Goal: Task Accomplishment & Management: Manage account settings

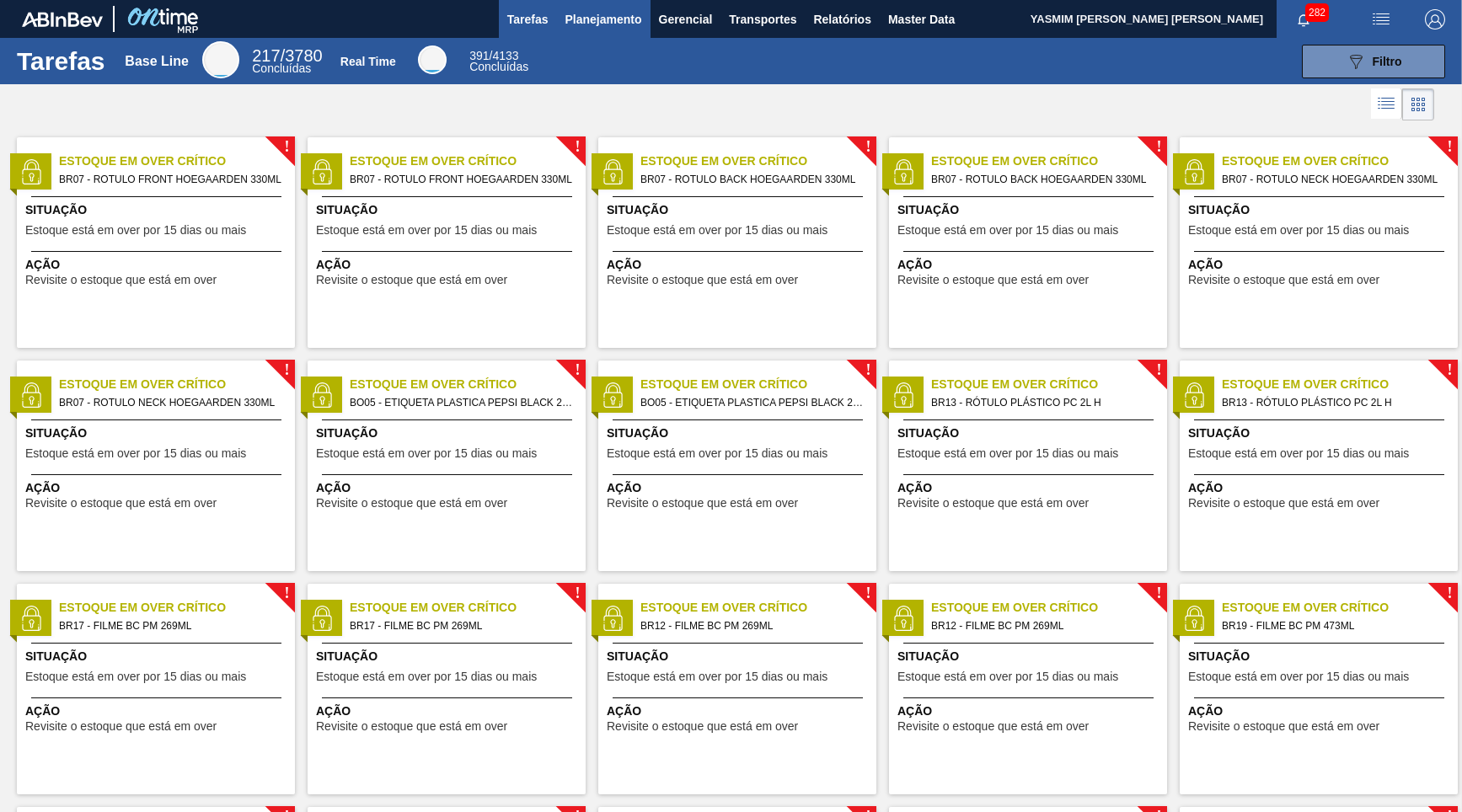
click at [612, 29] on span "Planejamento" at bounding box center [603, 20] width 77 height 20
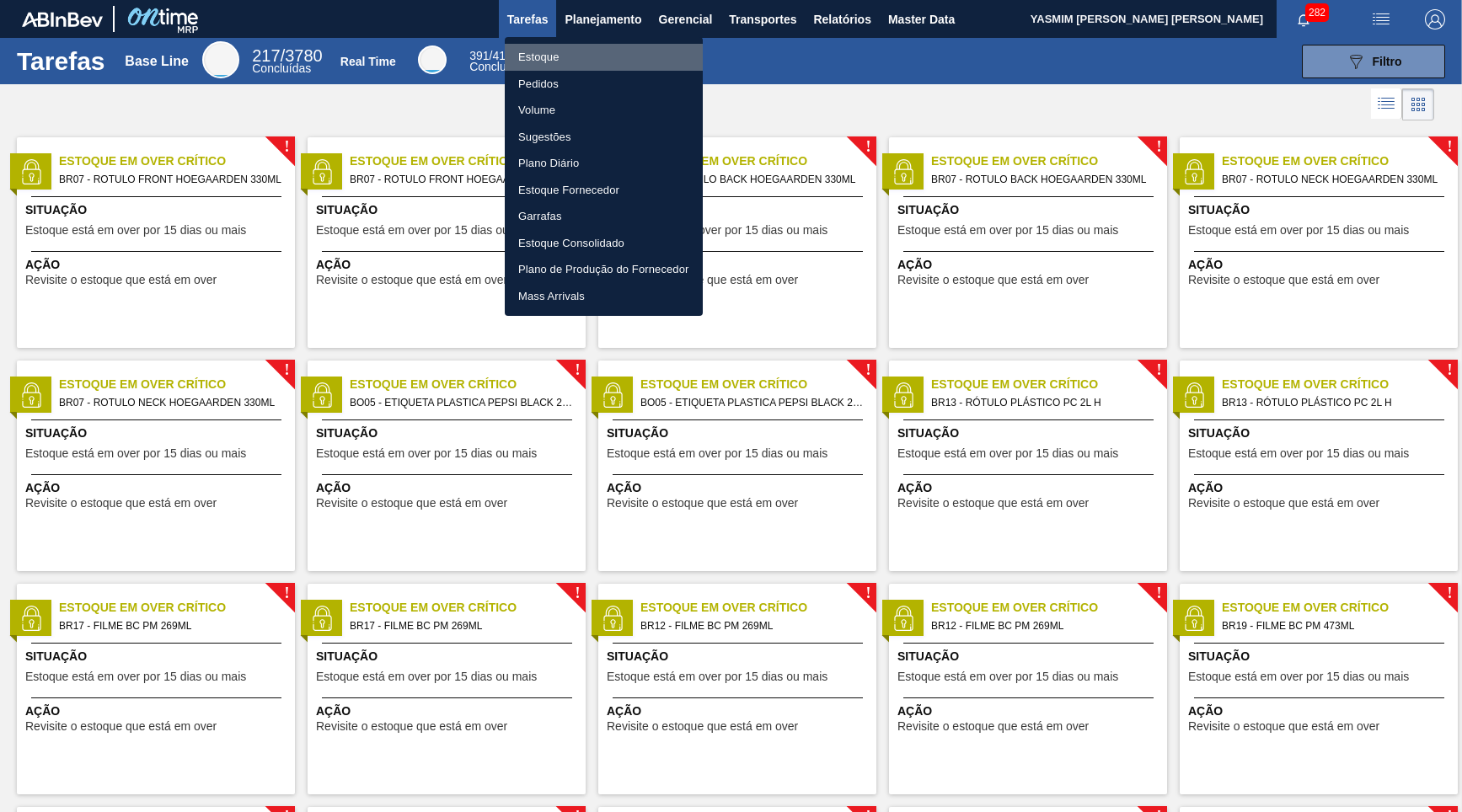
click at [557, 52] on li "Estoque" at bounding box center [603, 58] width 198 height 27
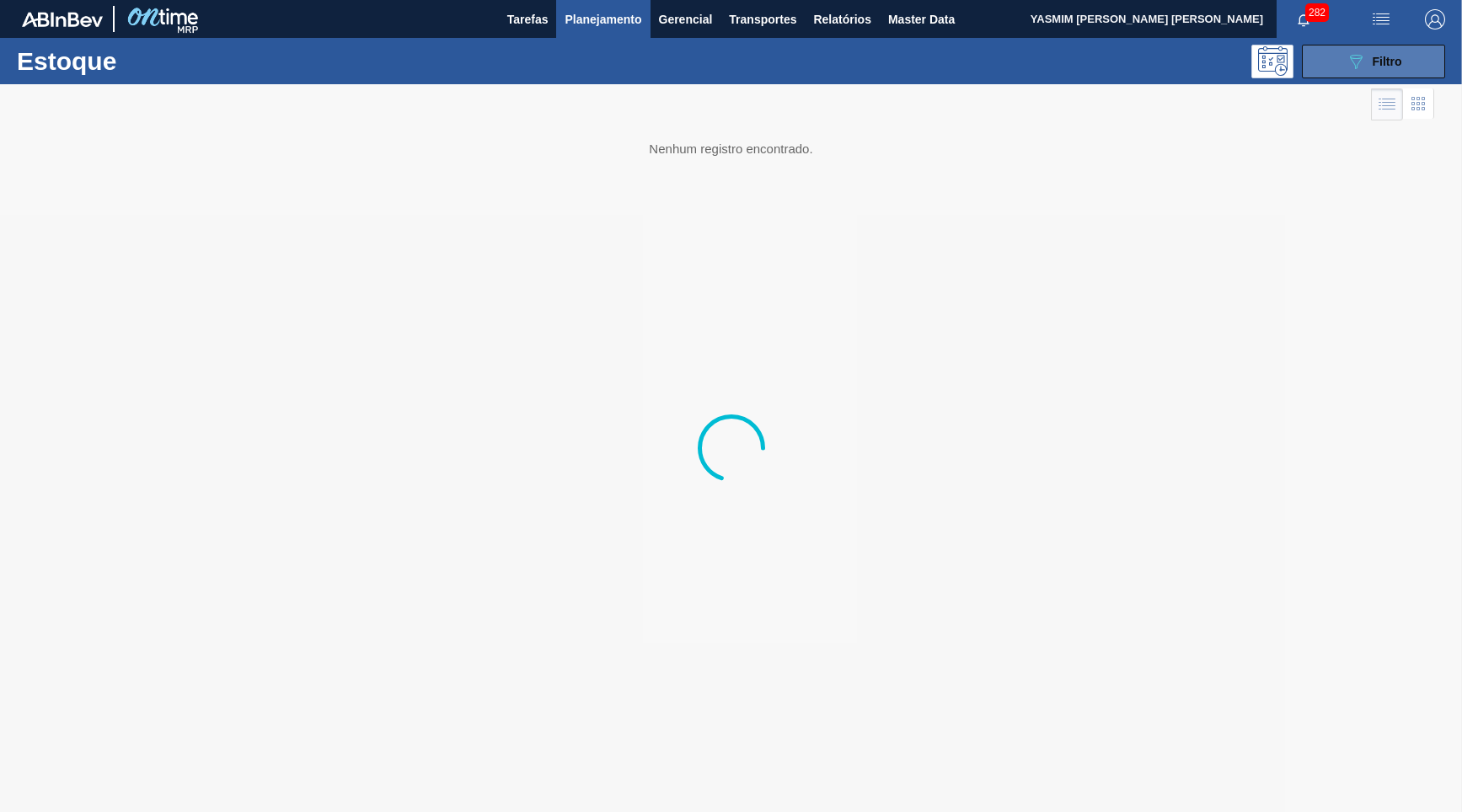
click at [1364, 65] on icon "089F7B8B-B2A5-4AFE-B5C0-19BA573D28AC" at bounding box center [1356, 61] width 20 height 20
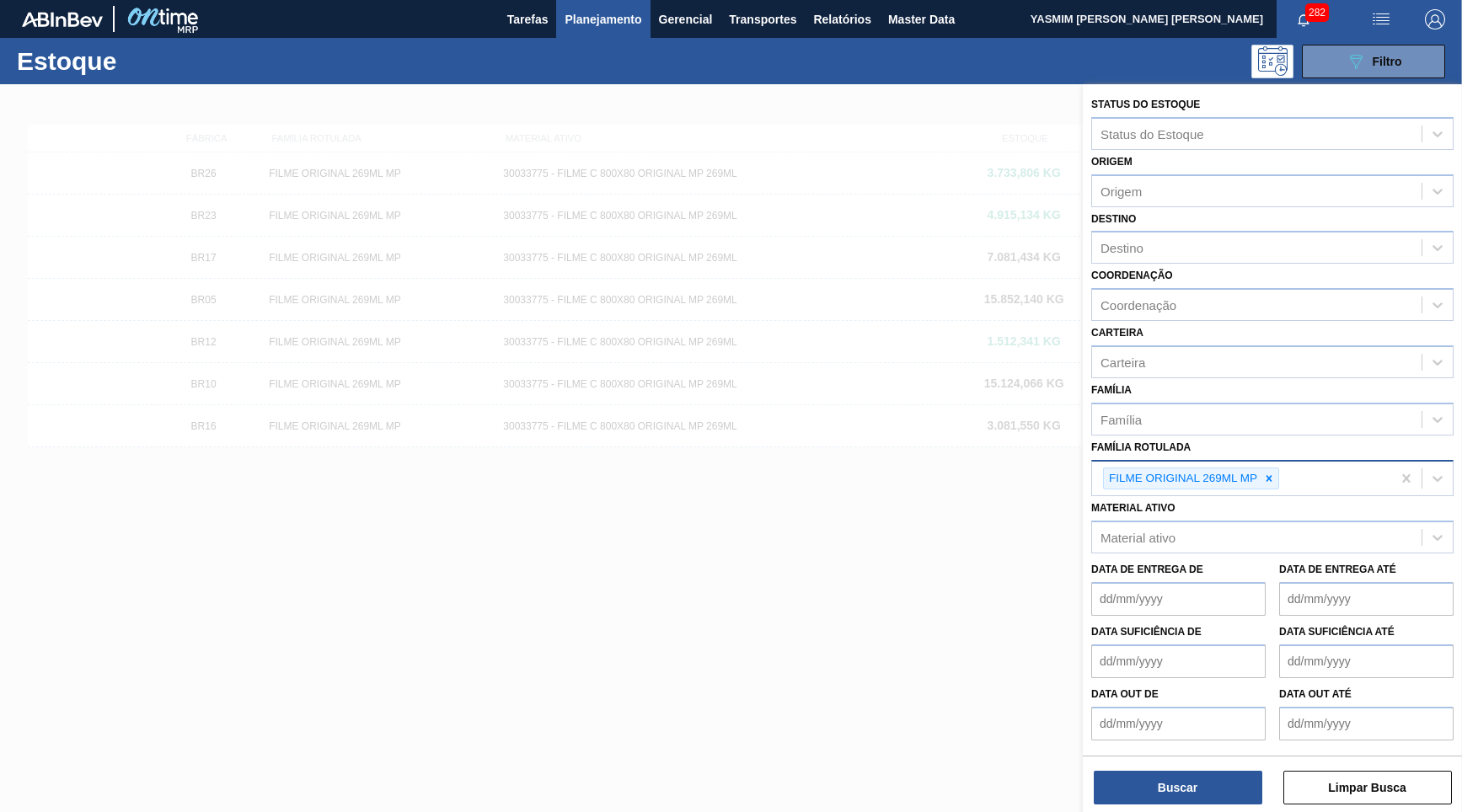
click at [1262, 468] on div "FILME ORIGINAL 269ML MP" at bounding box center [1191, 479] width 176 height 23
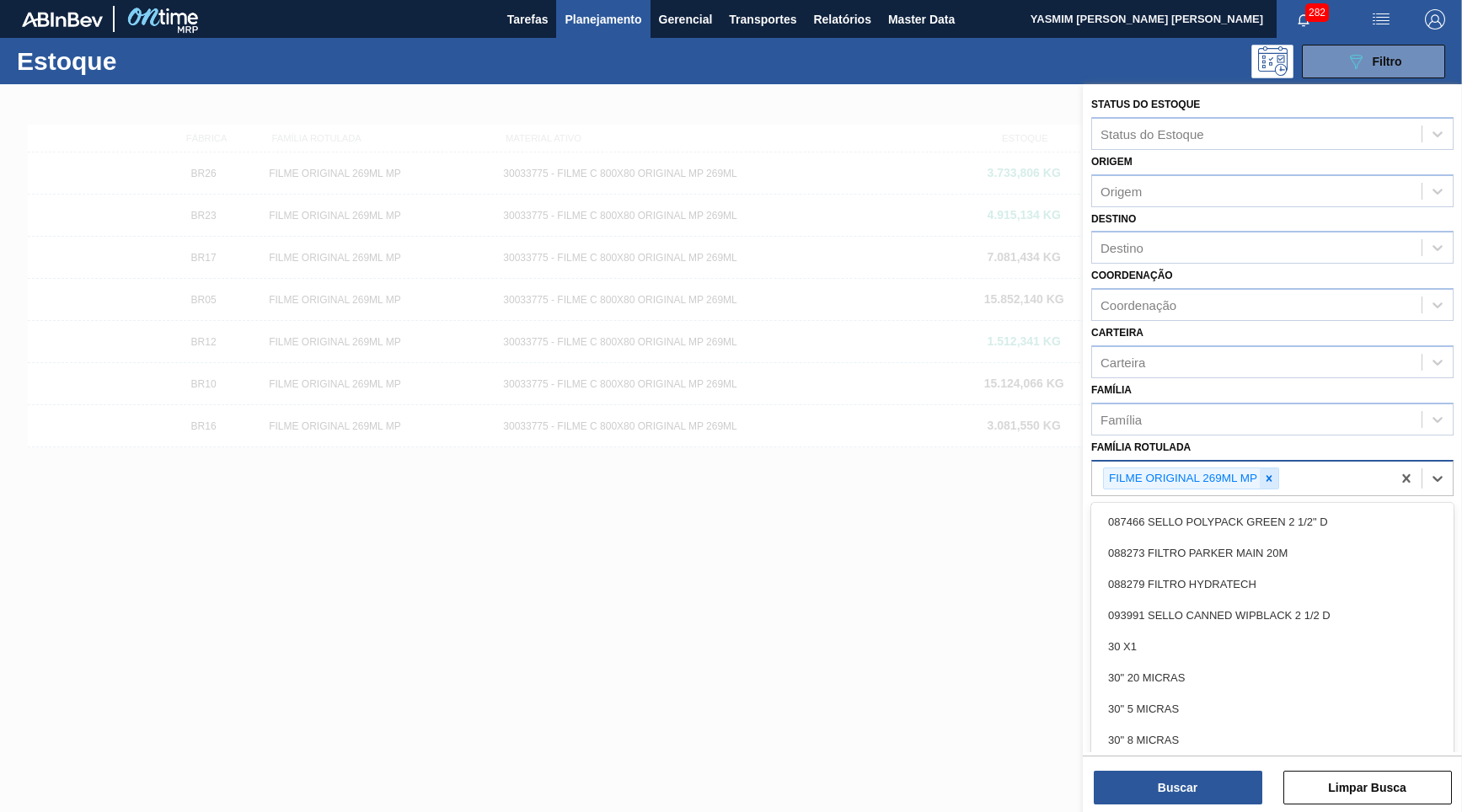
click at [1263, 468] on div at bounding box center [1269, 479] width 19 height 21
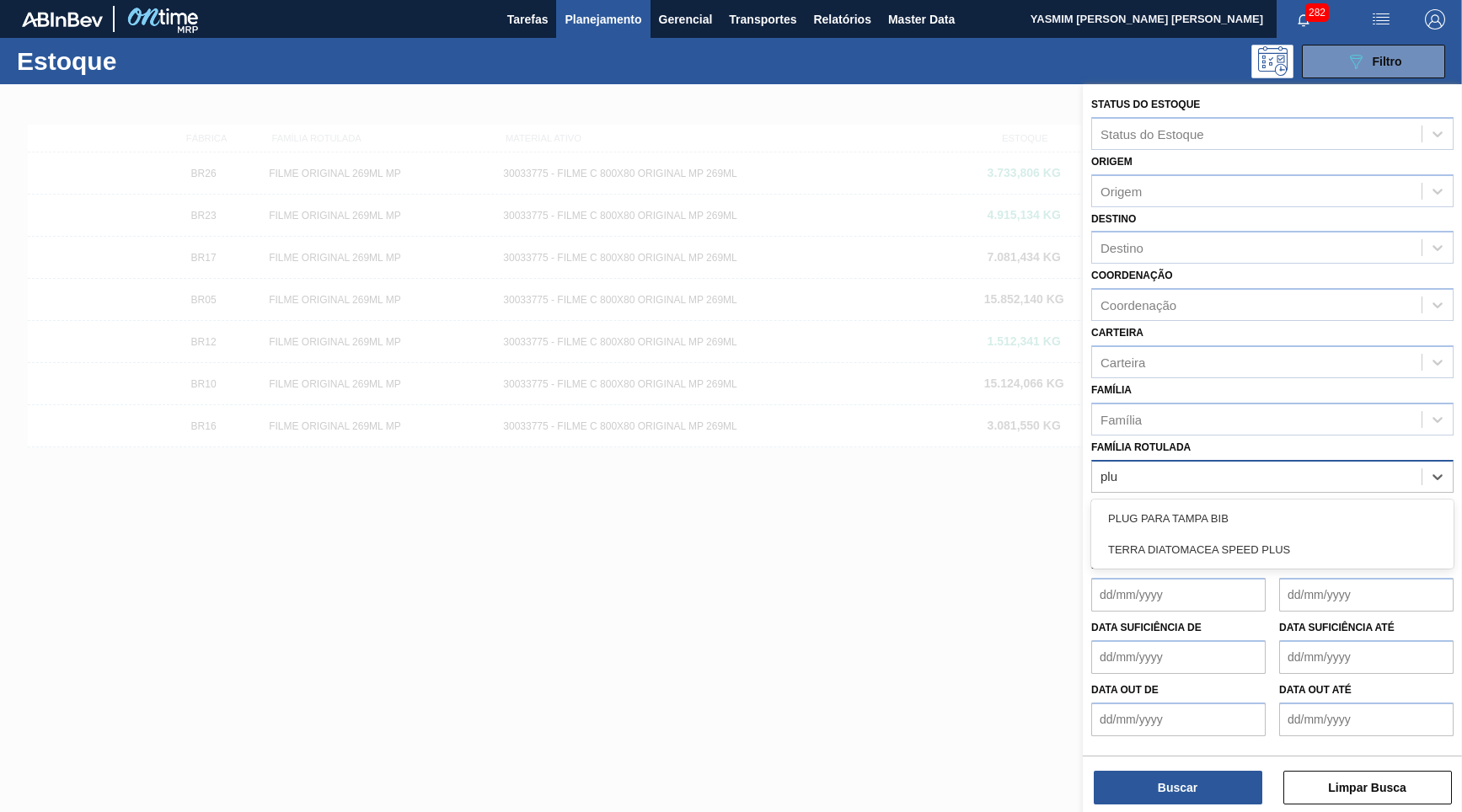
type Rotulada "plug"
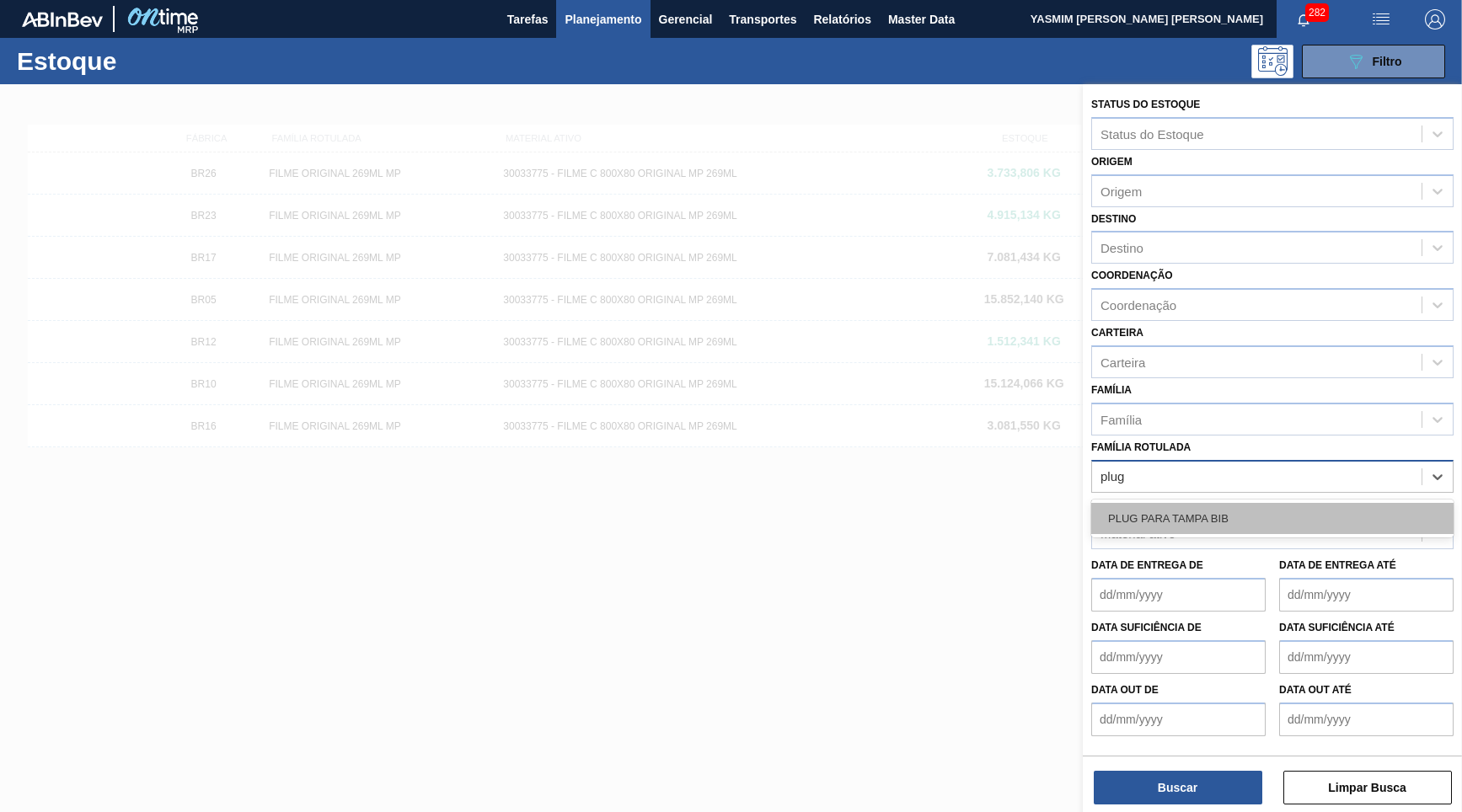
click at [1314, 503] on div "PLUG PARA TAMPA BIB" at bounding box center [1272, 518] width 362 height 31
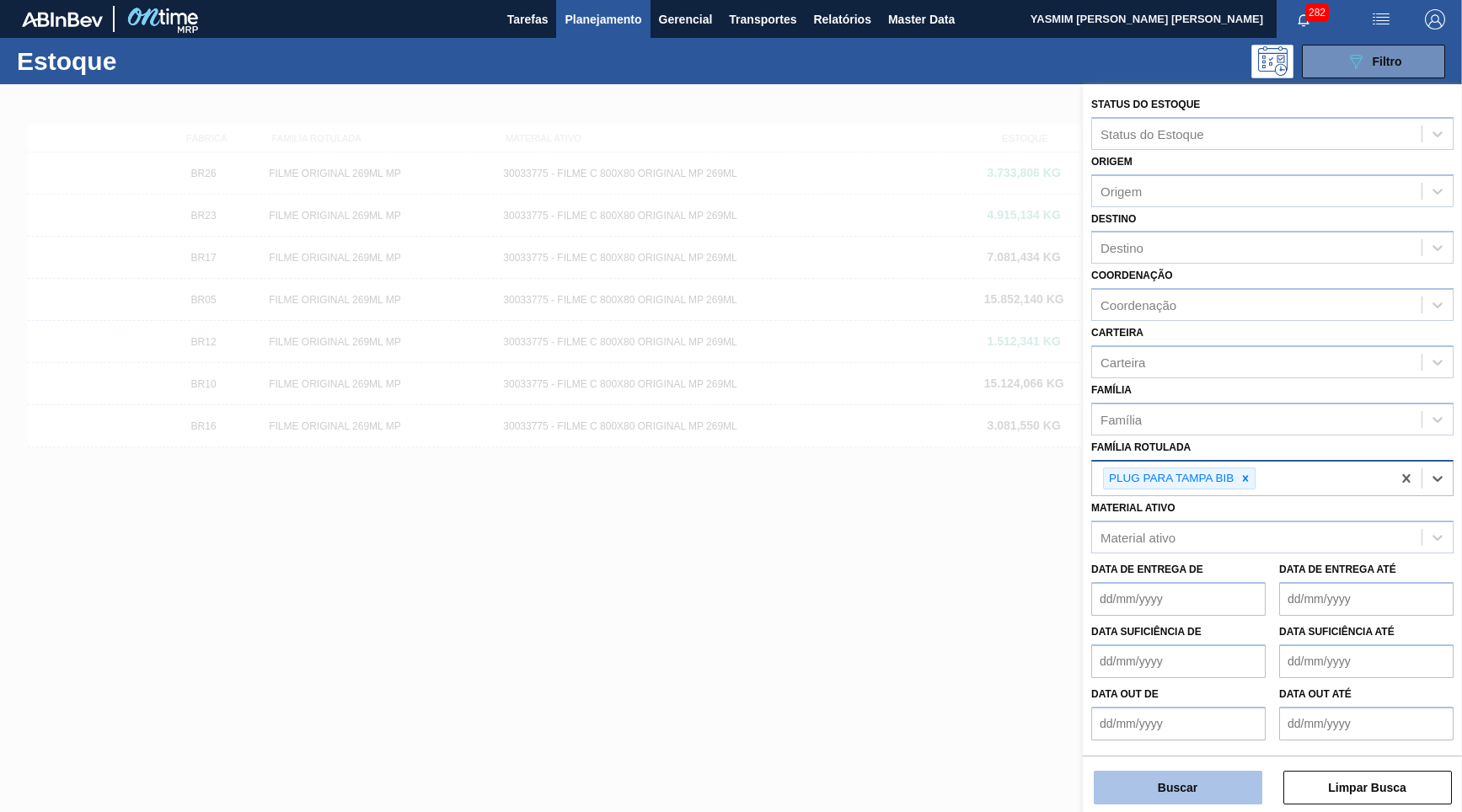
click at [1215, 771] on button "Buscar" at bounding box center [1178, 787] width 168 height 34
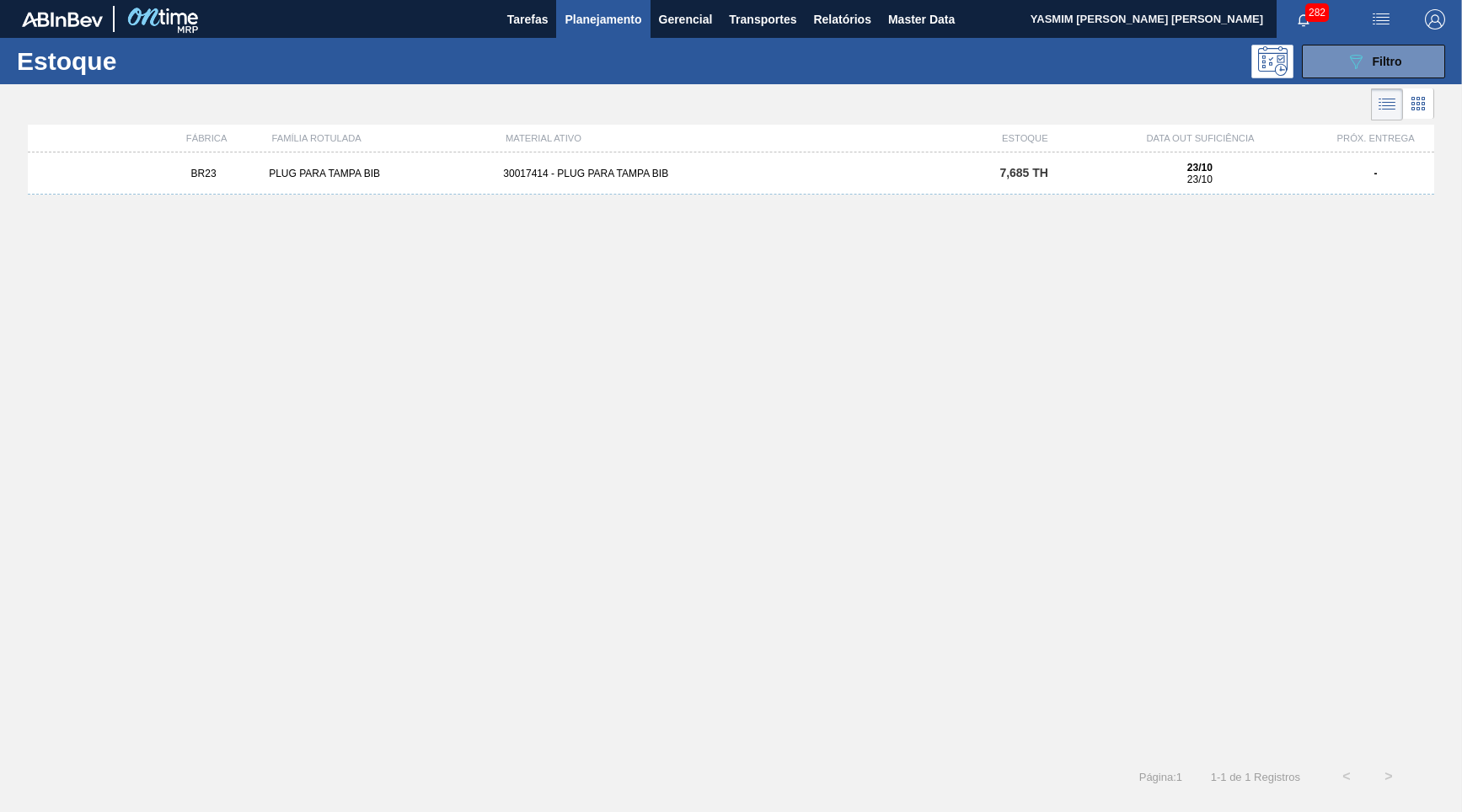
click at [436, 169] on div "PLUG PARA TAMPA BIB" at bounding box center [378, 173] width 234 height 12
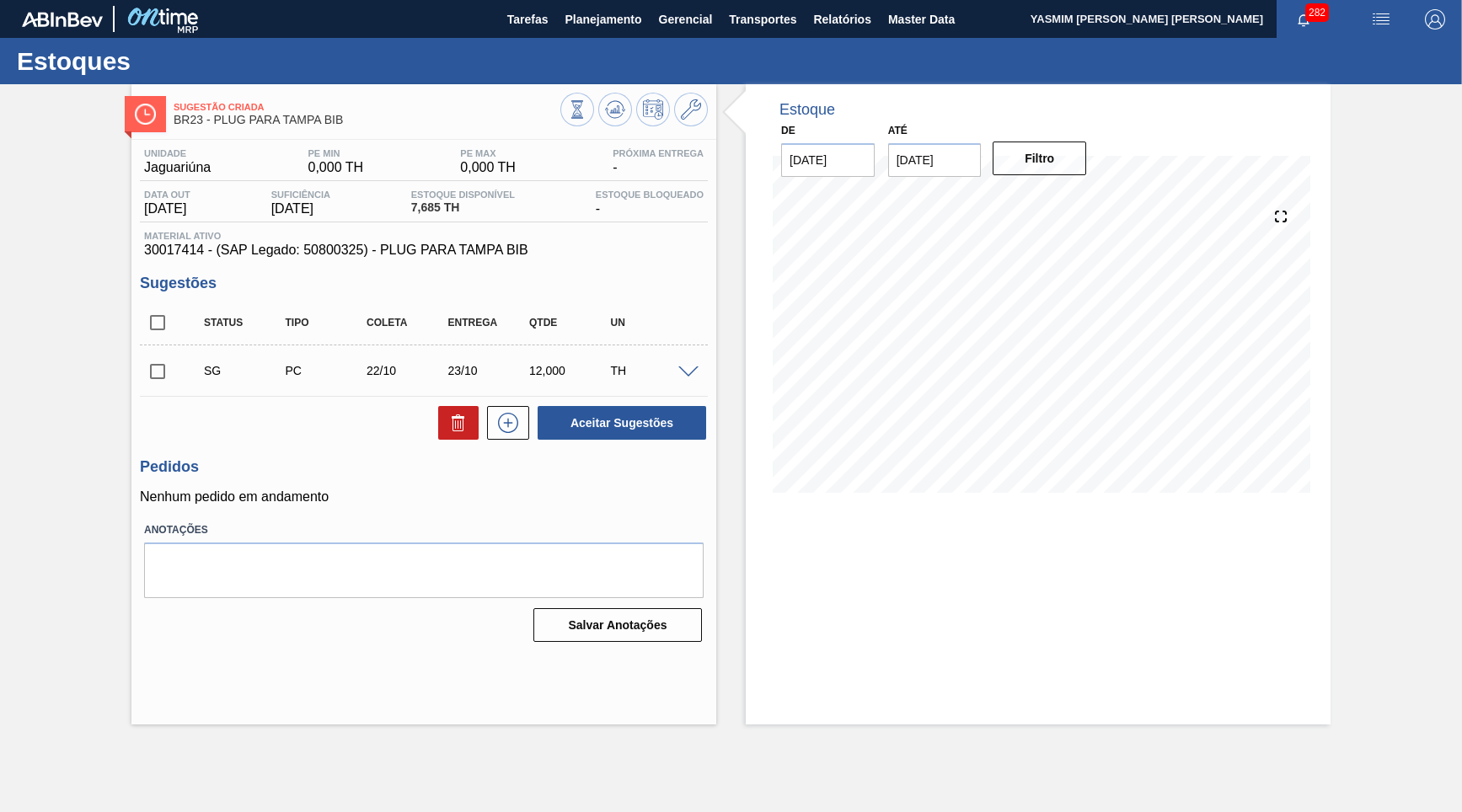
click at [691, 373] on span at bounding box center [688, 372] width 20 height 13
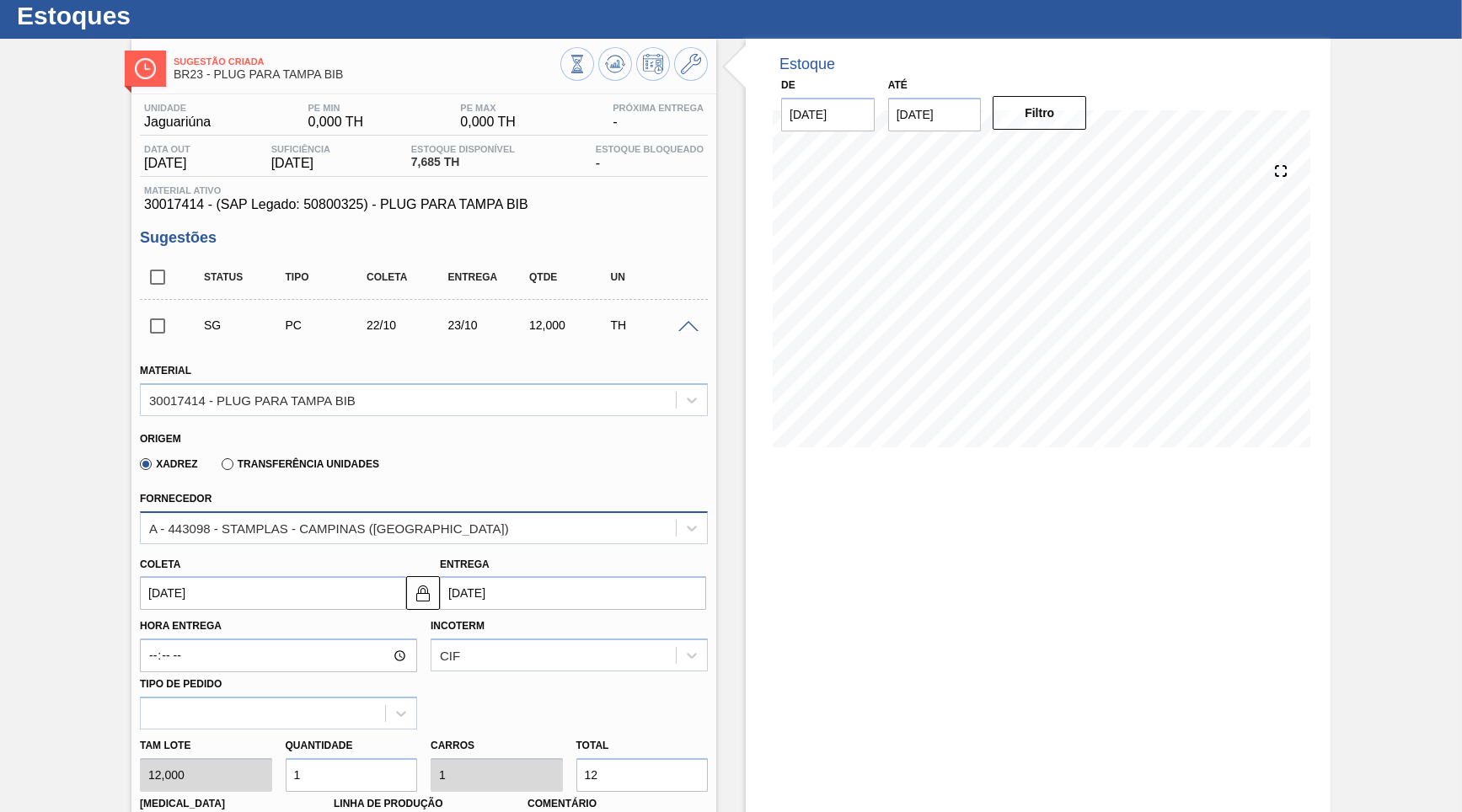
scroll to position [81, 0]
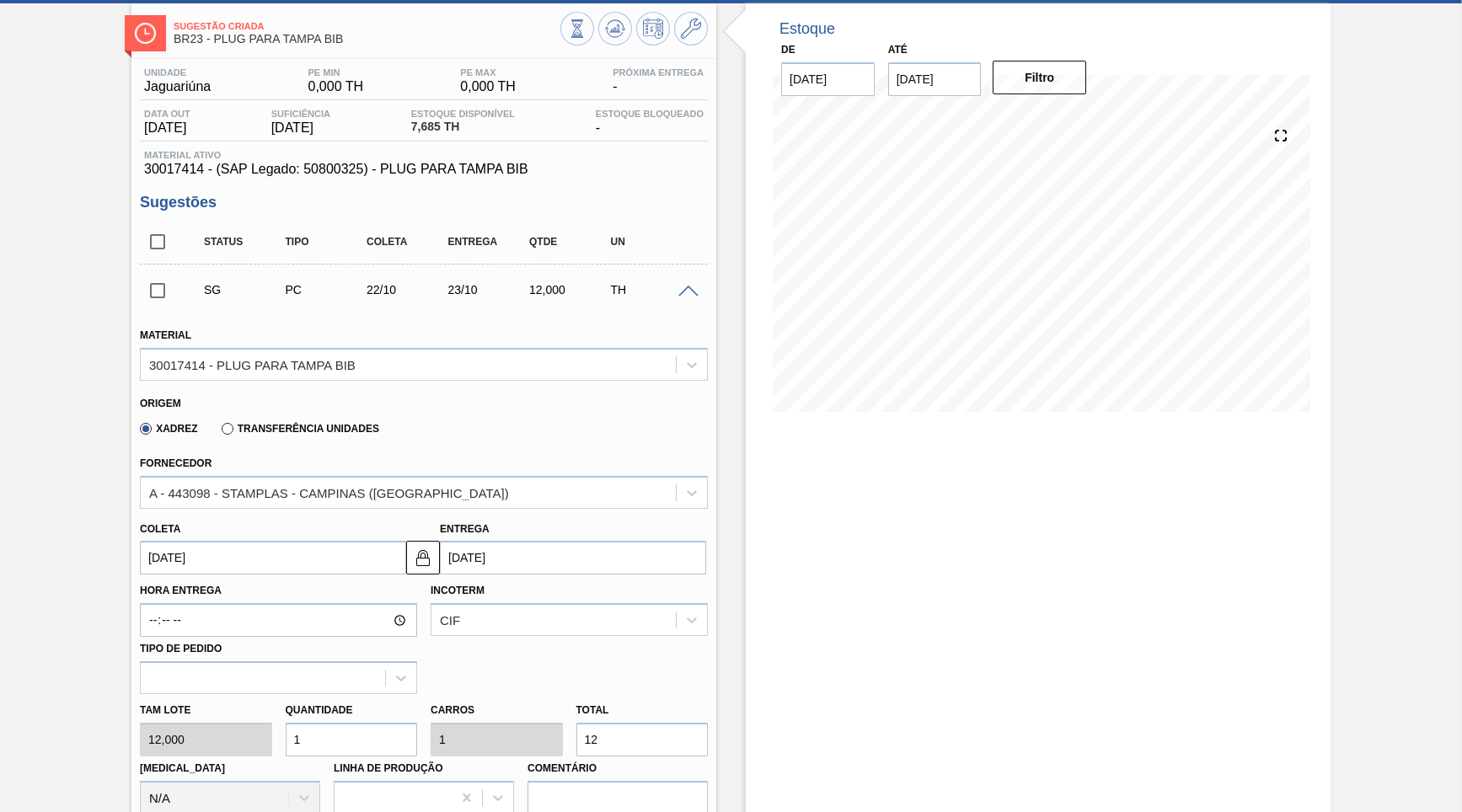
click at [692, 288] on span at bounding box center [688, 292] width 20 height 13
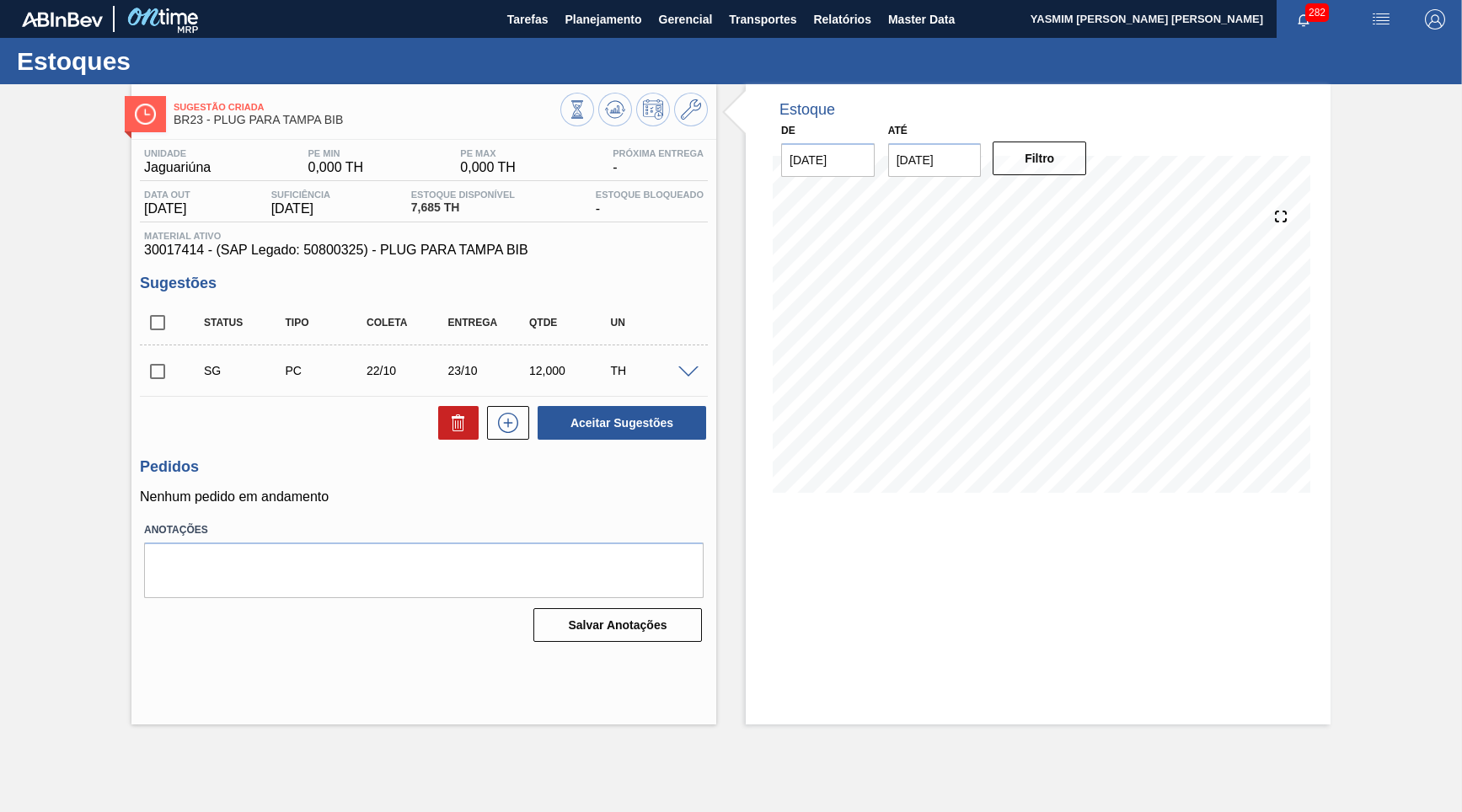
scroll to position [0, 0]
click at [155, 326] on input "checkbox" at bounding box center [157, 323] width 36 height 36
checkbox input "true"
click at [697, 373] on span at bounding box center [688, 372] width 20 height 13
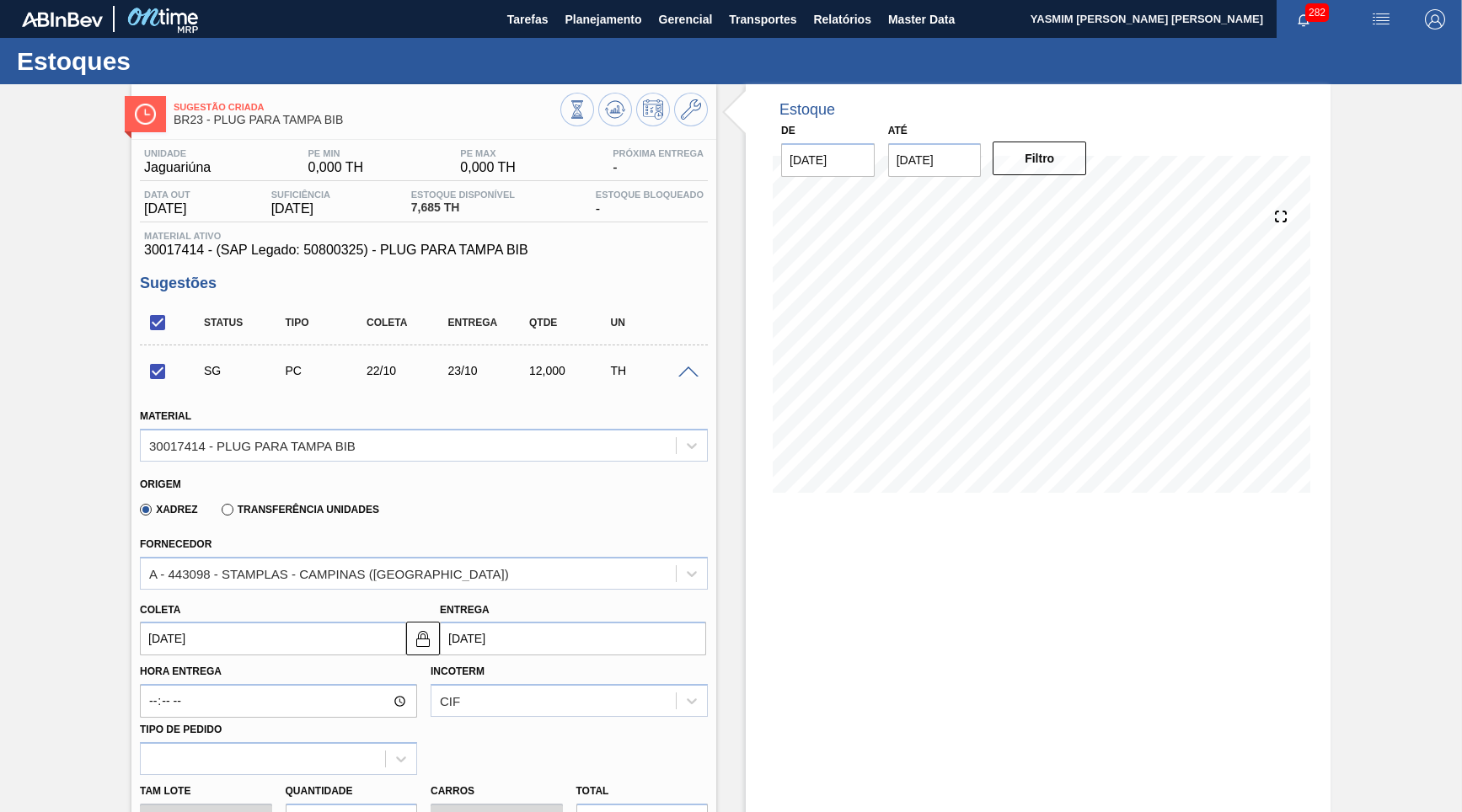
scroll to position [404, 0]
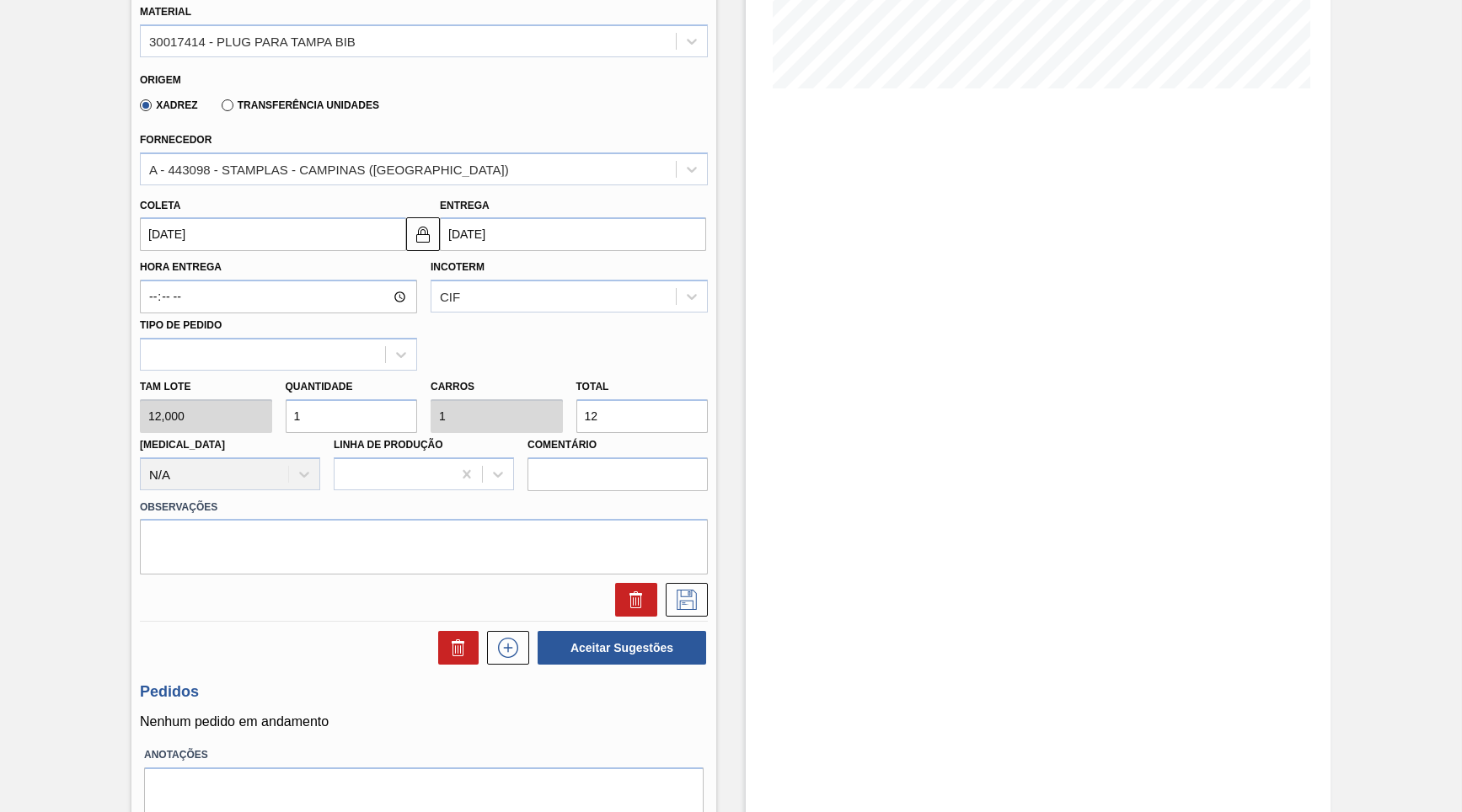
drag, startPoint x: 563, startPoint y: 400, endPoint x: 536, endPoint y: 400, distance: 27.0
click at [577, 400] on input "12" at bounding box center [643, 417] width 133 height 34
checkbox input "false"
type input "0,167"
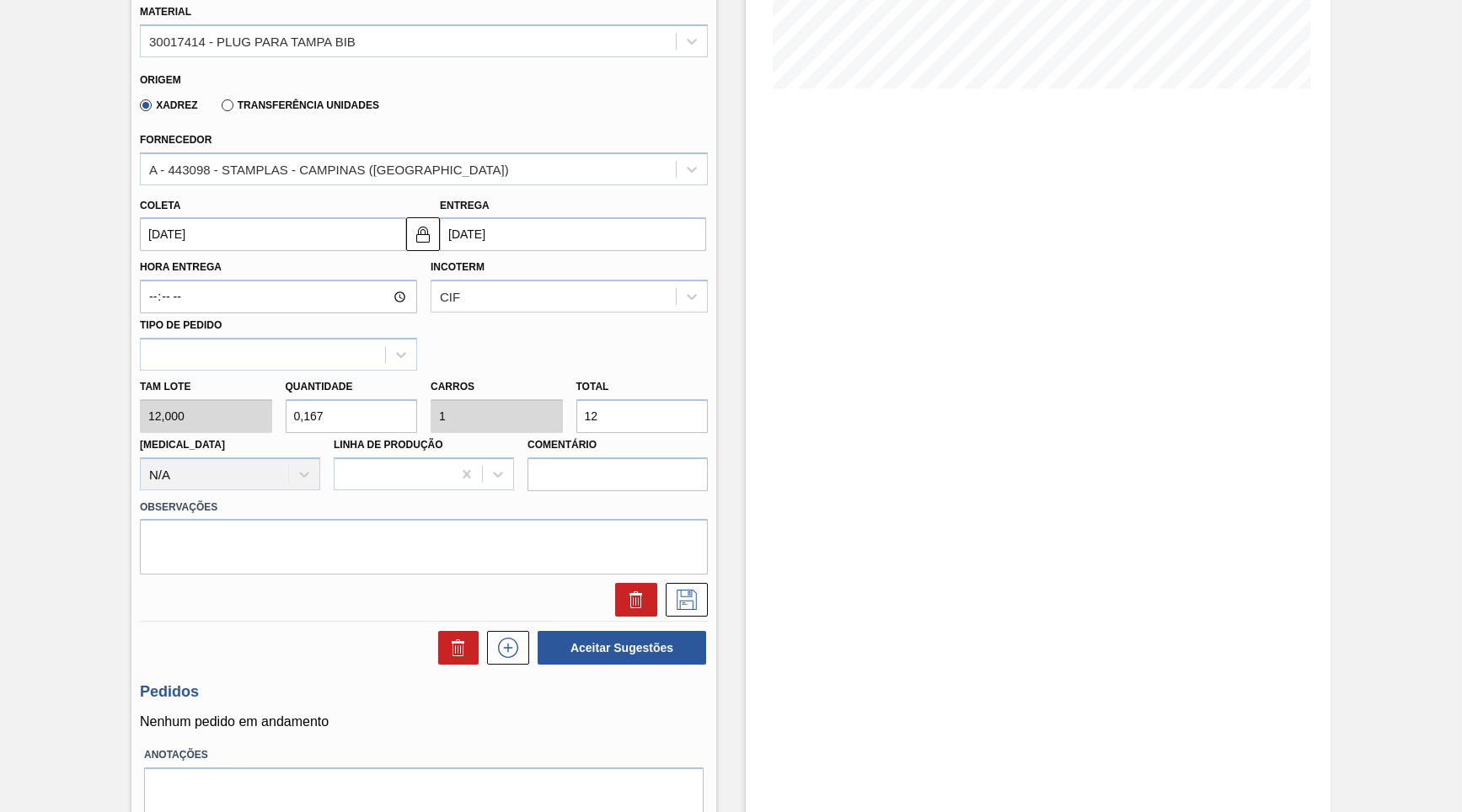
type input "2"
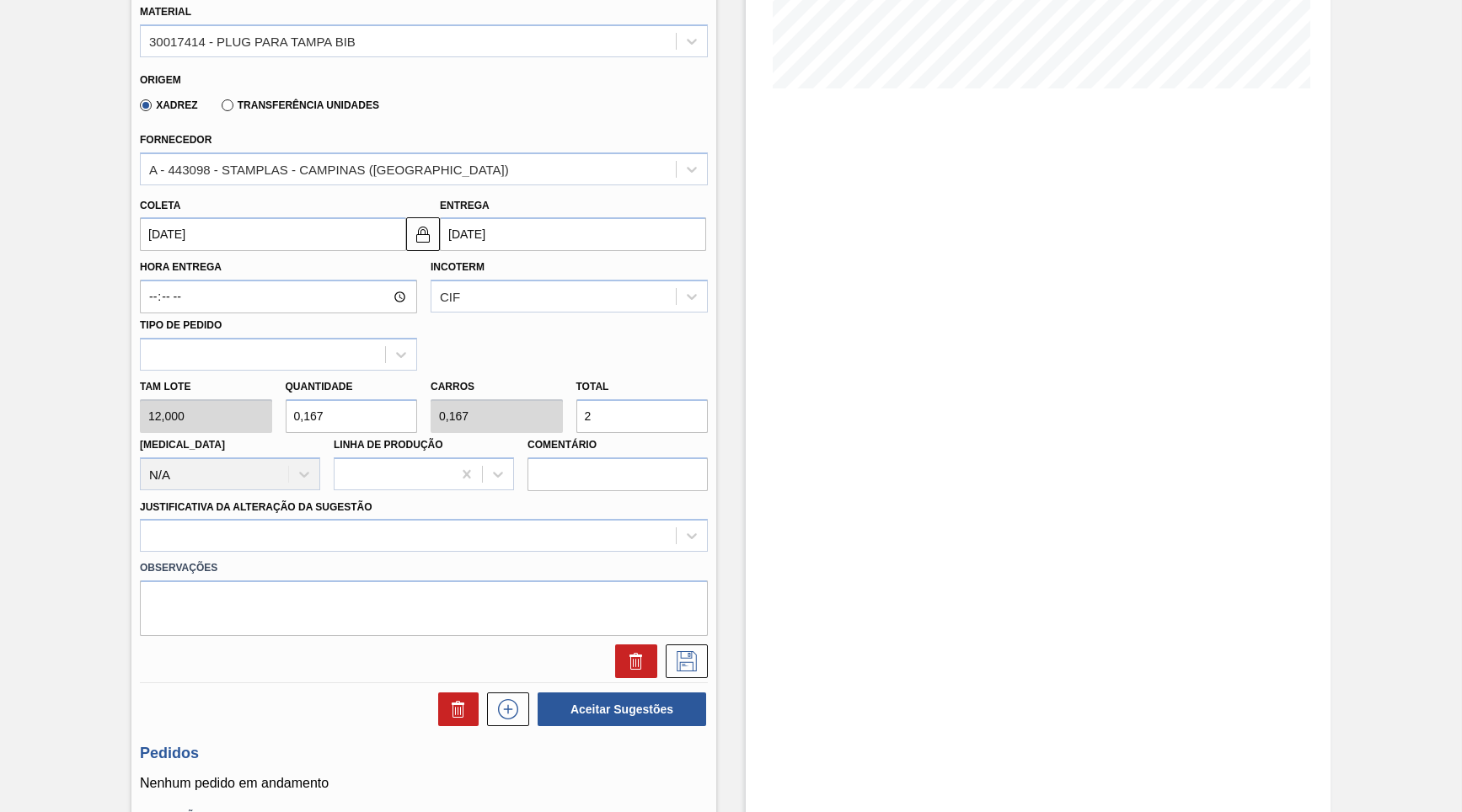
type input "2,083"
type input "25"
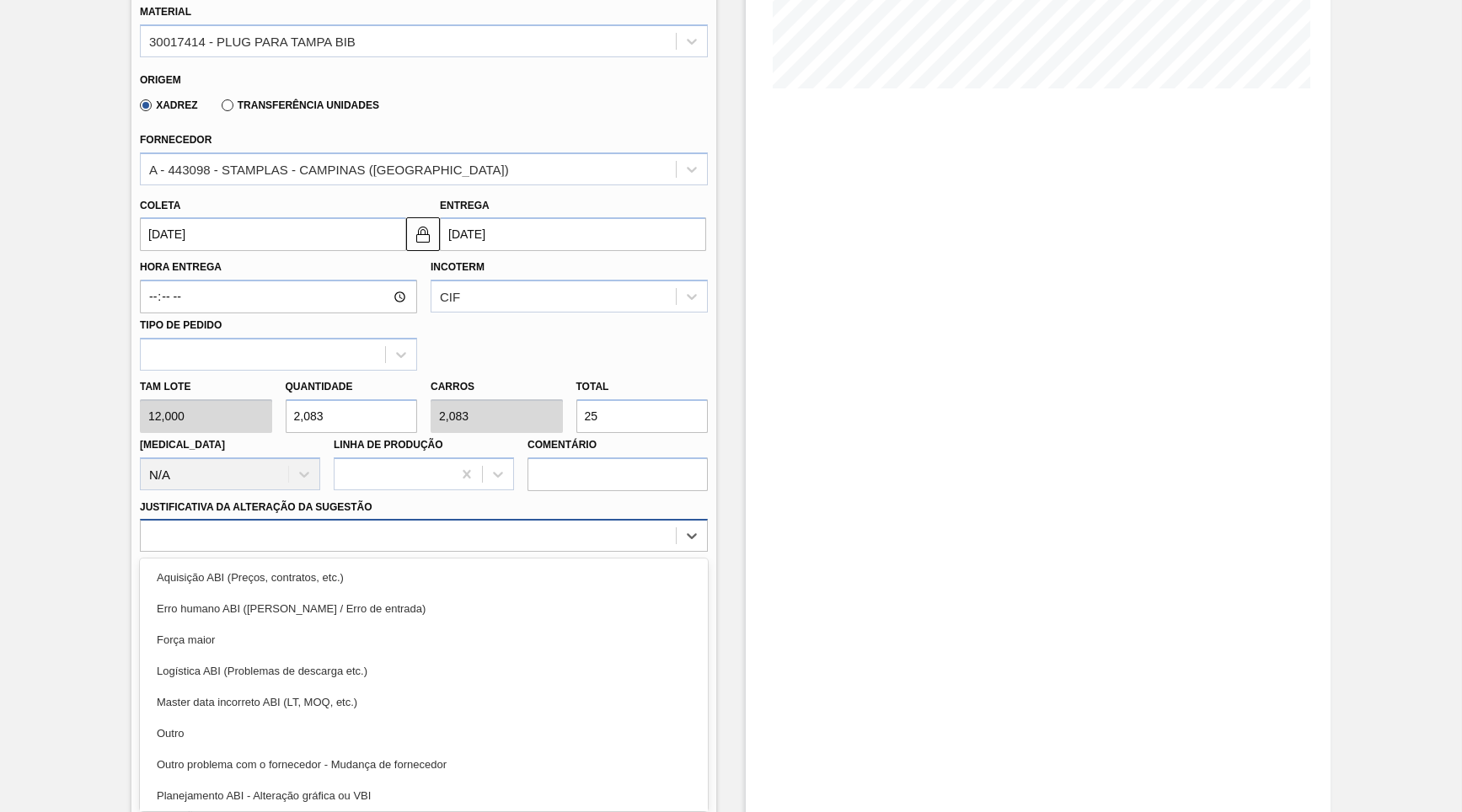
click at [311, 524] on div at bounding box center [407, 536] width 535 height 25
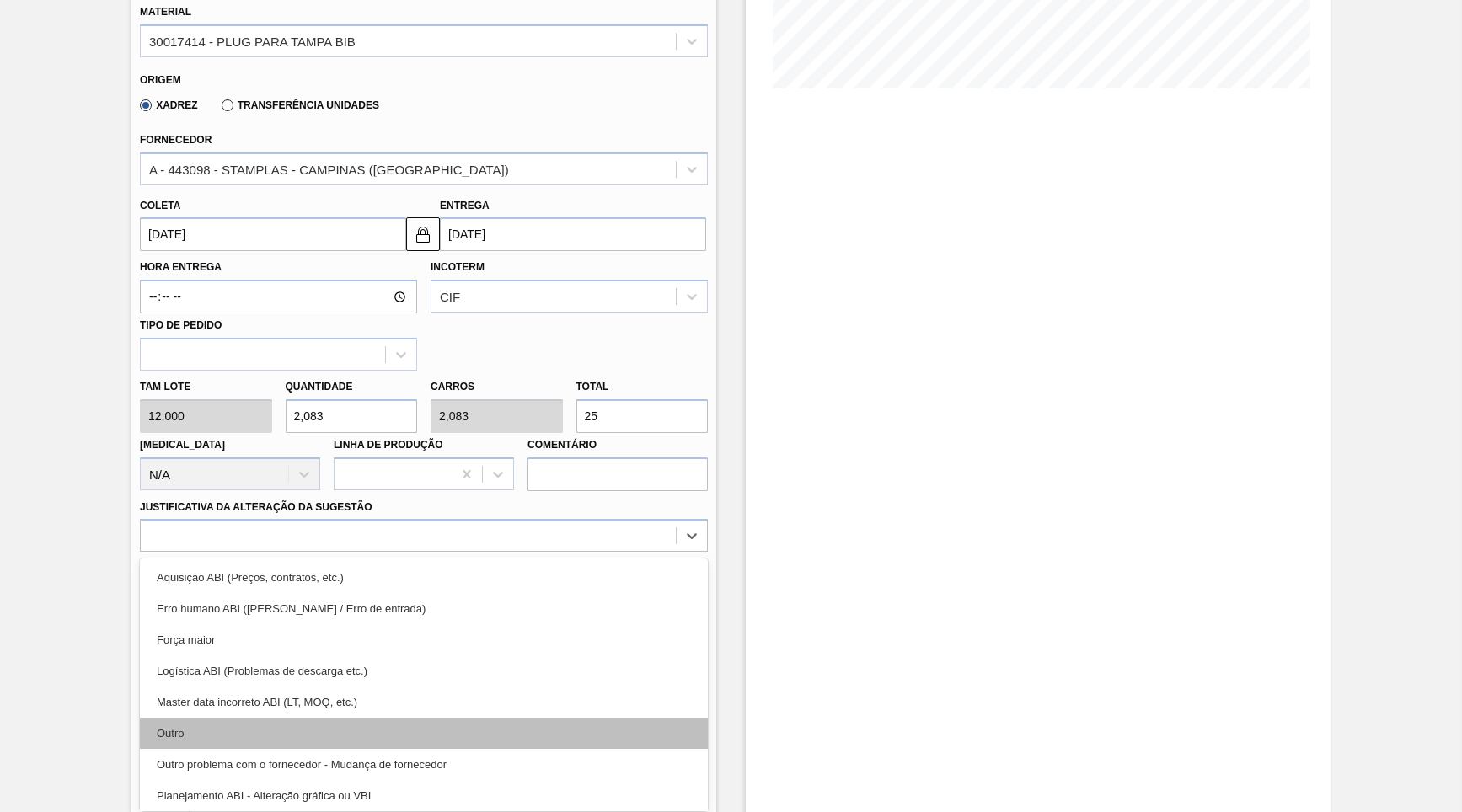
click at [327, 718] on div "Outro" at bounding box center [424, 733] width 568 height 31
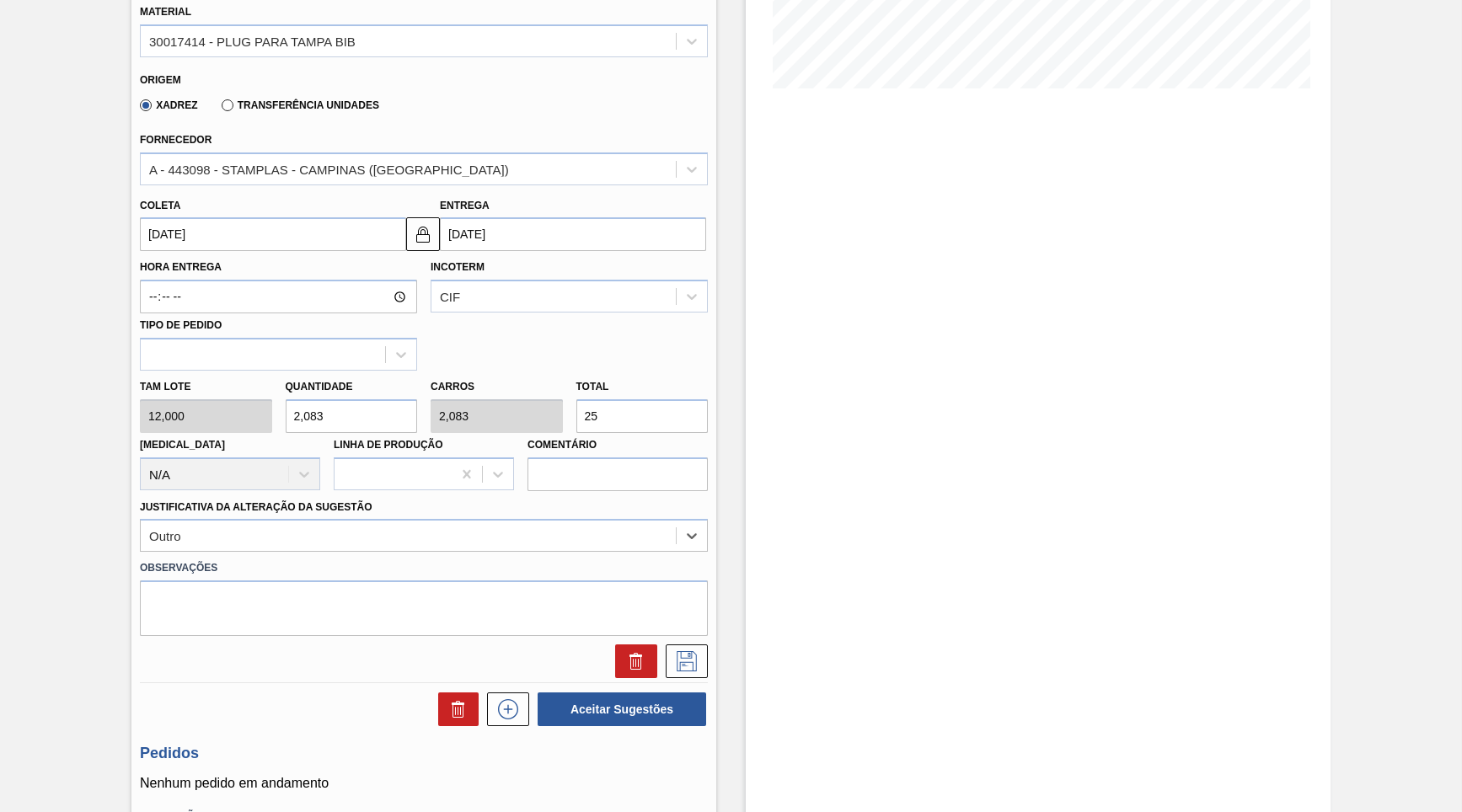
click at [489, 332] on div "Hora Entrega Incoterm CIF Tipo de pedido" at bounding box center [424, 310] width 581 height 120
click at [492, 302] on div "Incoterm CIF" at bounding box center [569, 284] width 291 height 58
click at [490, 292] on div "CIF" at bounding box center [553, 297] width 244 height 25
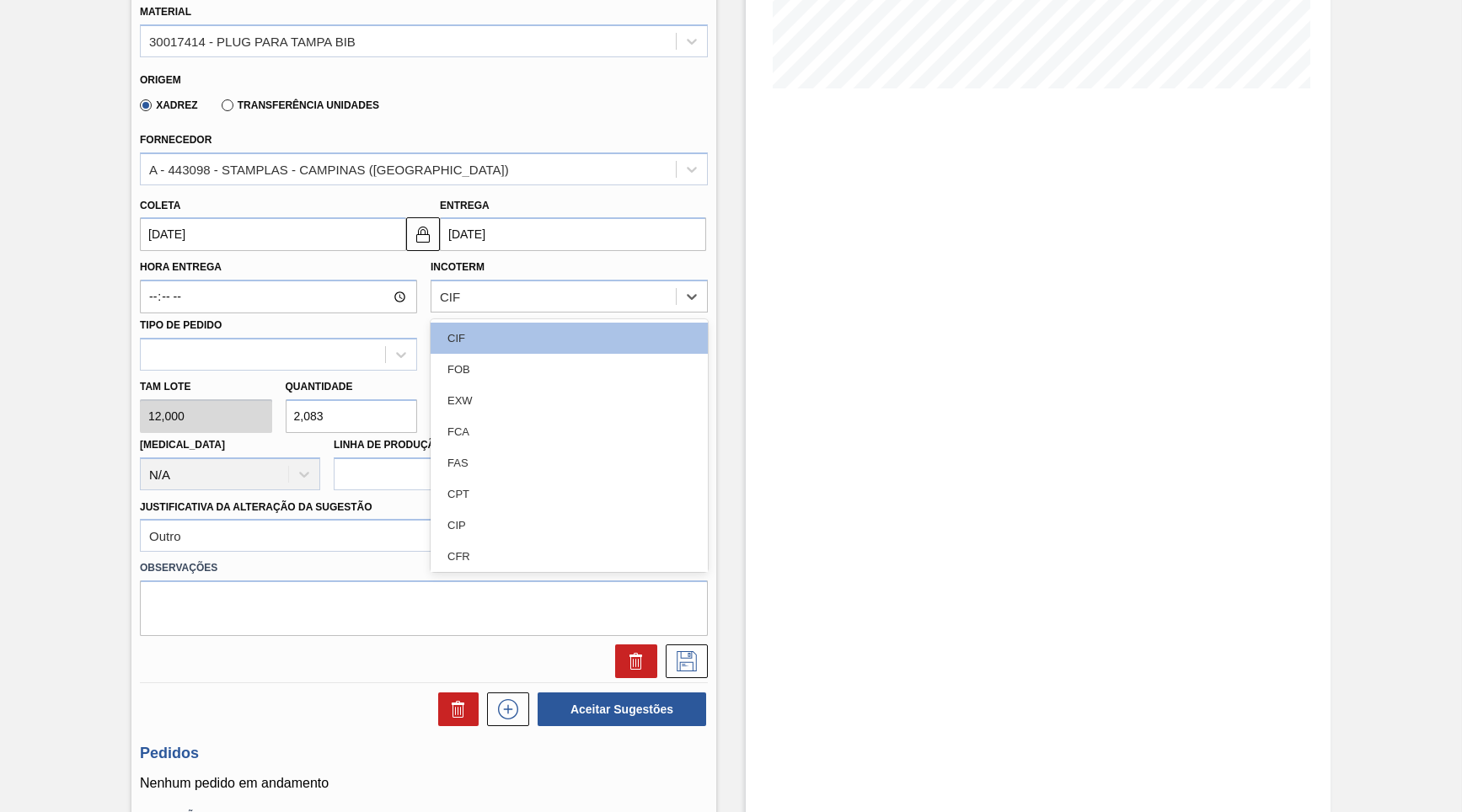
click at [526, 259] on div "Incoterm option CIF focused, 1 of 11. 11 results available. Use Up and Down to …" at bounding box center [569, 283] width 277 height 57
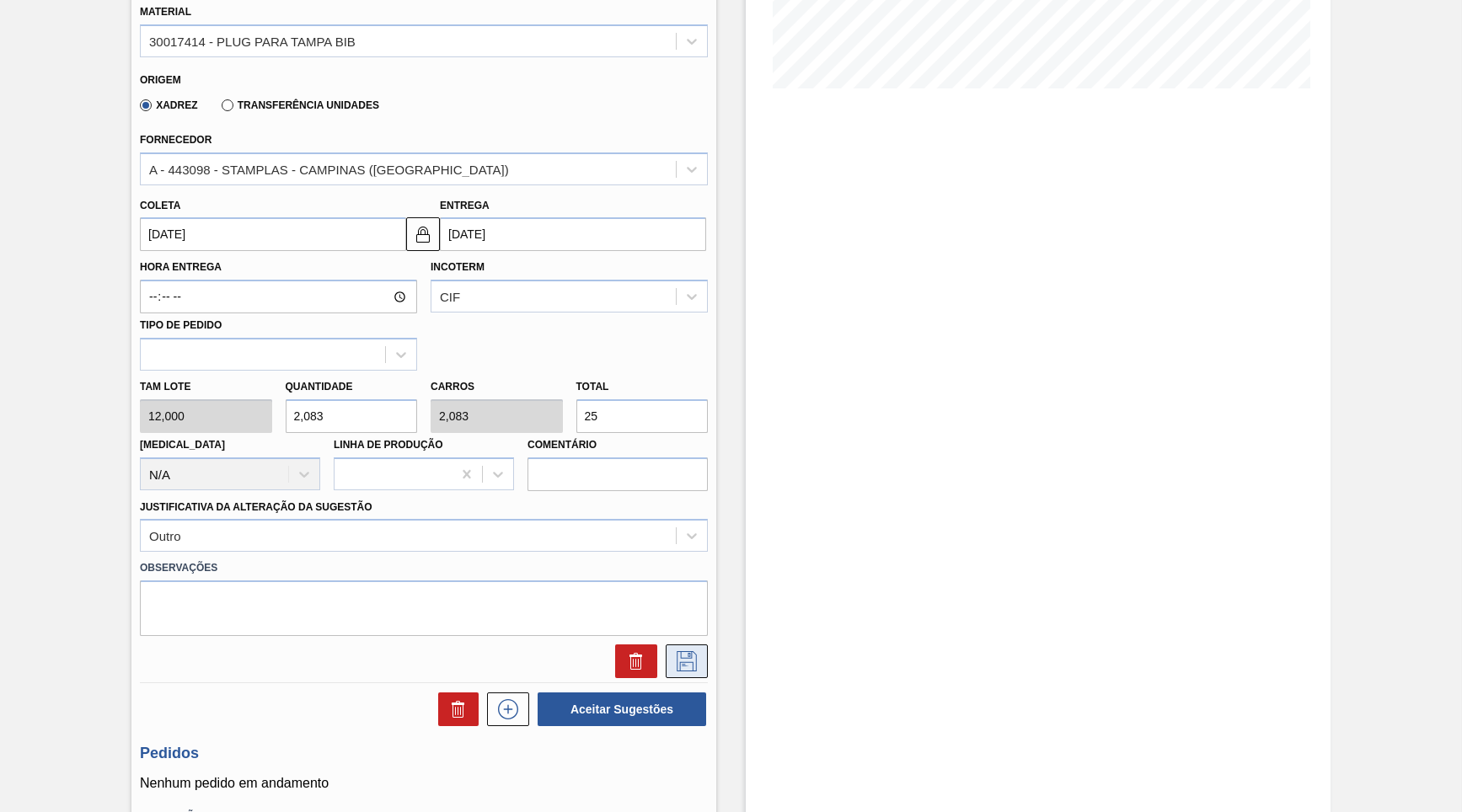
click at [691, 651] on icon at bounding box center [686, 662] width 20 height 20
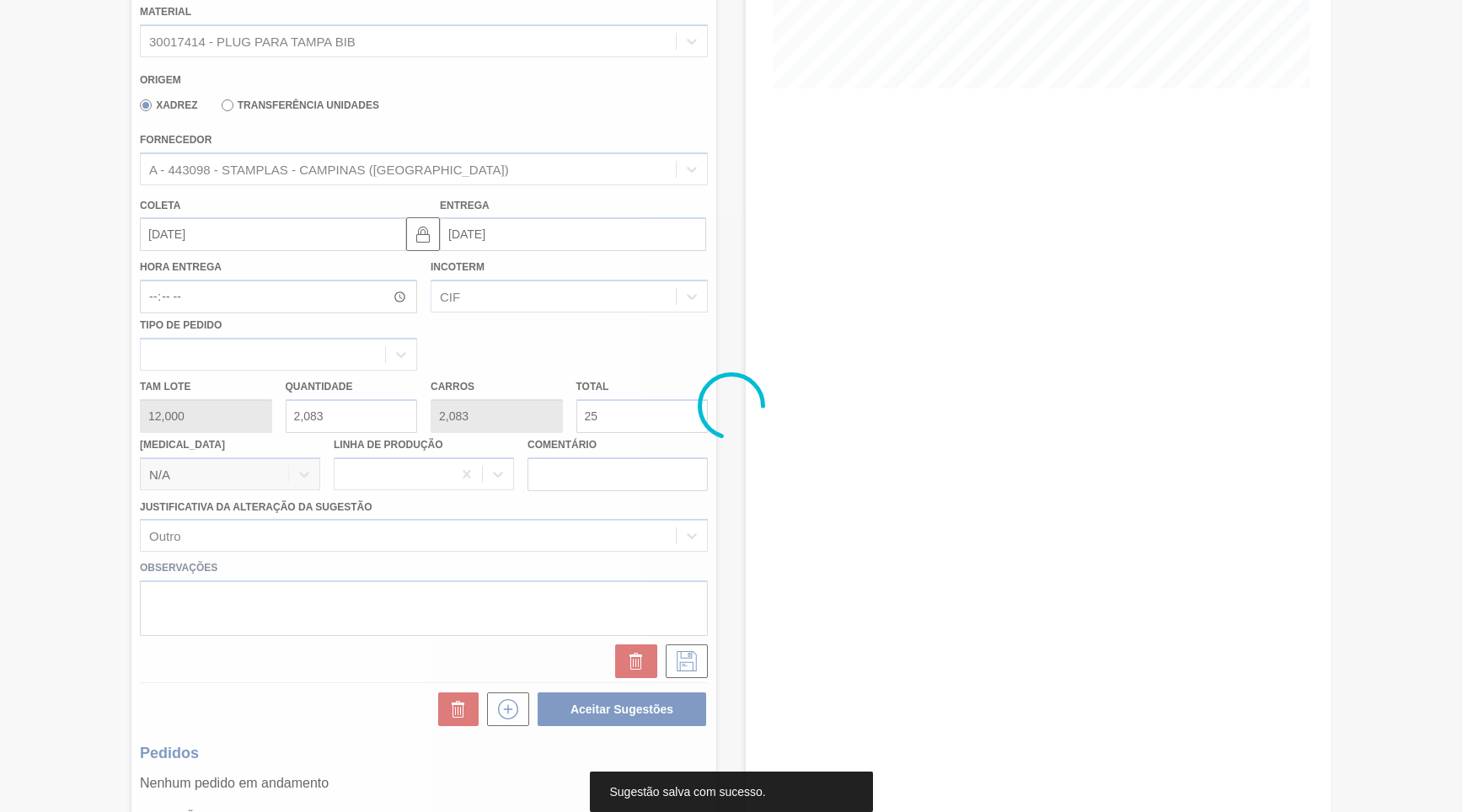
scroll to position [0, 0]
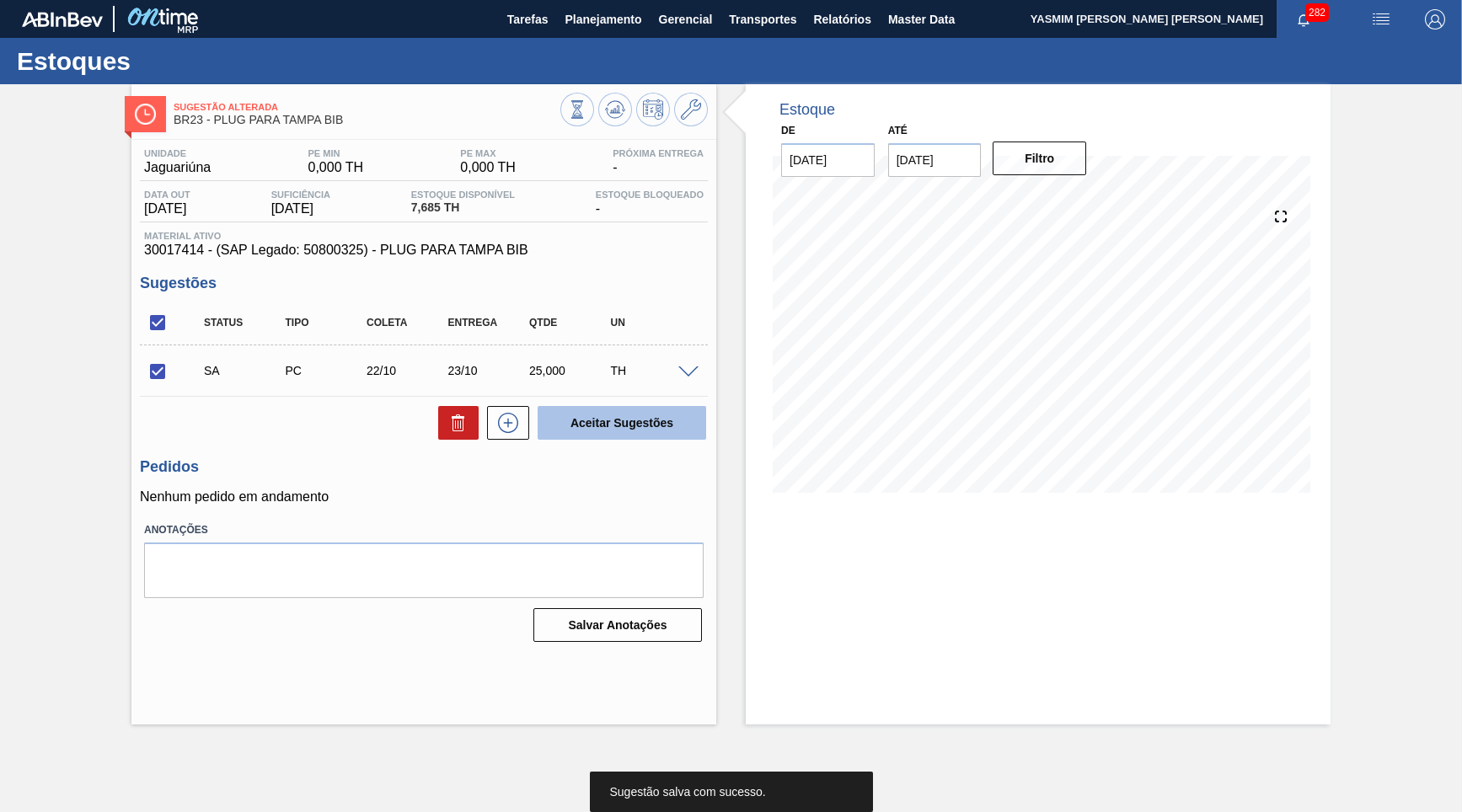
click at [595, 417] on button "Aceitar Sugestões" at bounding box center [622, 423] width 168 height 34
checkbox input "false"
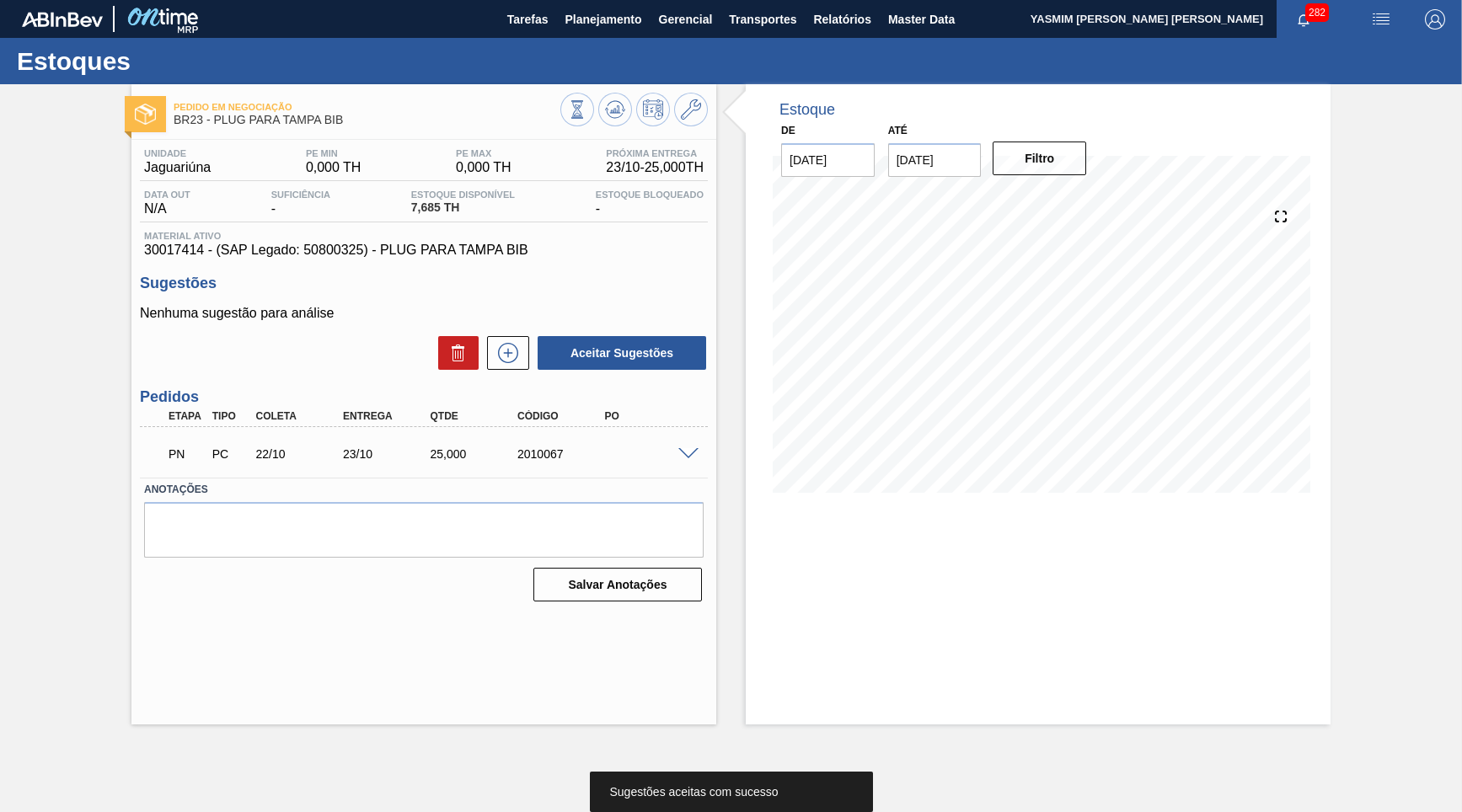
click at [530, 464] on div "PN PC 22/10 23/10 25,000 2010067" at bounding box center [418, 452] width 523 height 34
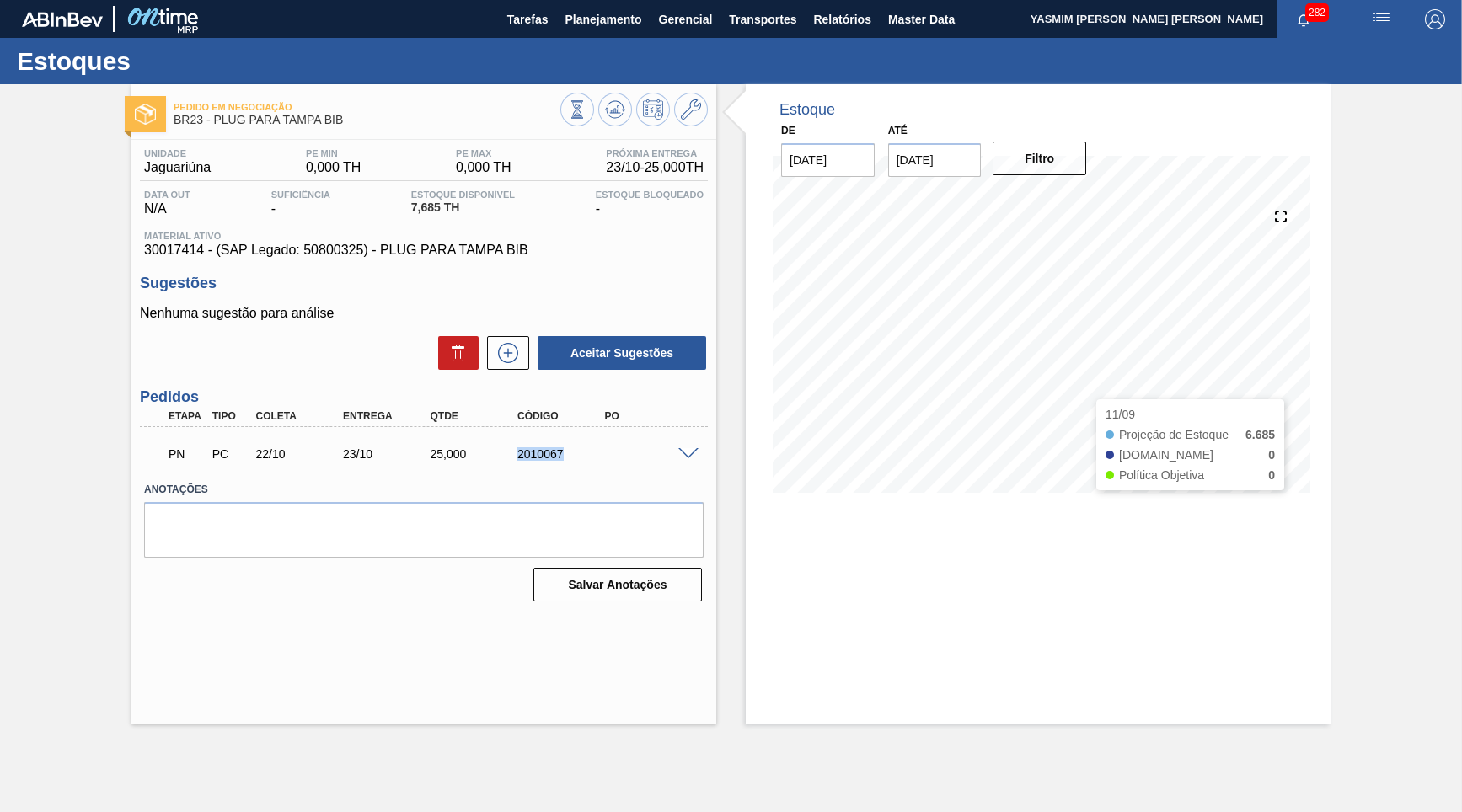
copy div "2010067"
